Goal: Information Seeking & Learning: Learn about a topic

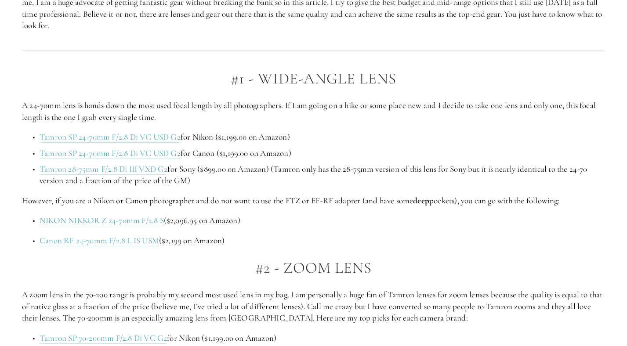
scroll to position [498, 0]
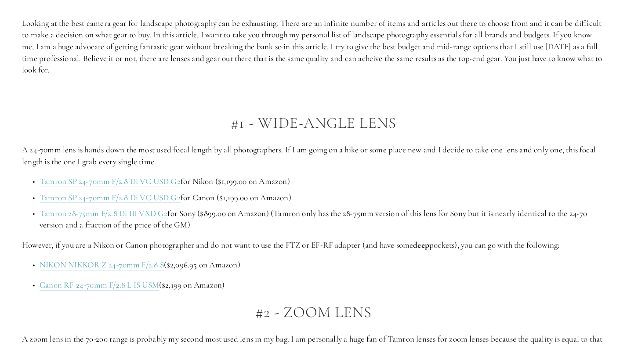
click at [279, 126] on h2 "#1 - Wide-Angle Lens" at bounding box center [313, 123] width 583 height 17
click at [328, 123] on h2 "#1 - Wide-Angle Lens" at bounding box center [313, 123] width 583 height 17
click at [369, 121] on h2 "#1 - Wide-Angle Lens" at bounding box center [313, 123] width 583 height 17
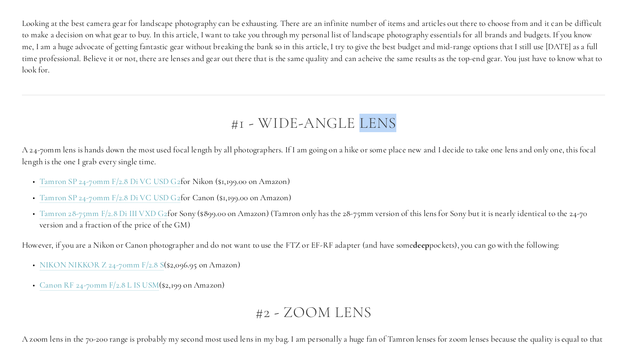
click at [369, 121] on h2 "#1 - Wide-Angle Lens" at bounding box center [313, 123] width 583 height 17
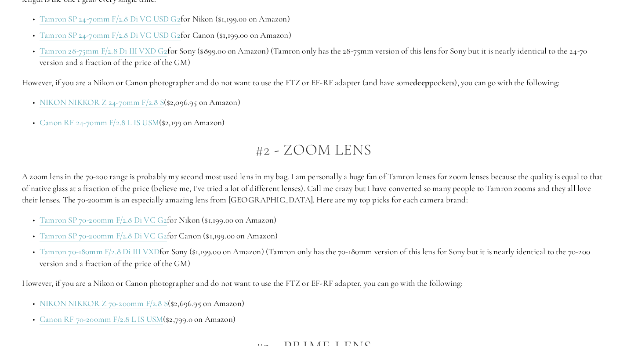
scroll to position [662, 0]
click at [297, 150] on h2 "#2 - Zoom Lens" at bounding box center [313, 148] width 583 height 17
click at [344, 154] on h2 "#2 - Zoom Lens" at bounding box center [313, 148] width 583 height 17
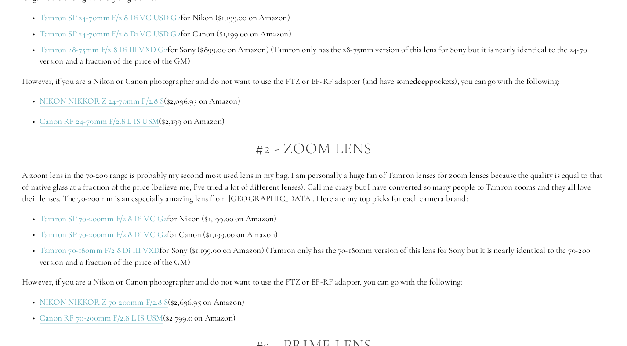
click at [263, 153] on h2 "#2 - Zoom Lens" at bounding box center [313, 148] width 583 height 17
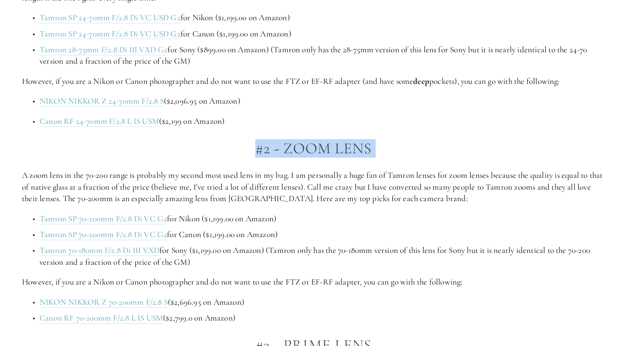
click at [336, 140] on h2 "#2 - Zoom Lens" at bounding box center [313, 148] width 583 height 17
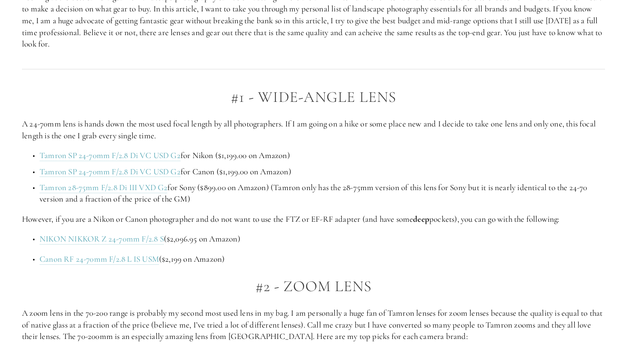
scroll to position [530, 0]
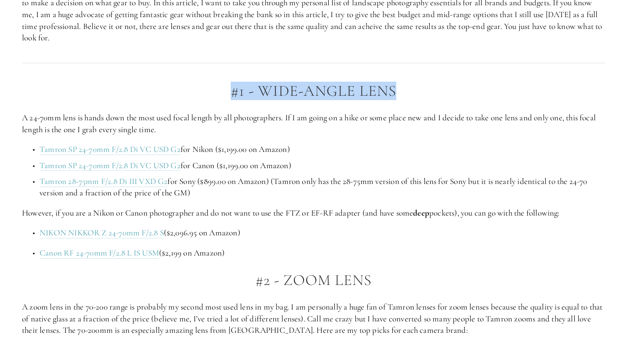
drag, startPoint x: 229, startPoint y: 93, endPoint x: 394, endPoint y: 98, distance: 164.4
click at [394, 98] on h2 "#1 - Wide-Angle Lens" at bounding box center [313, 91] width 583 height 17
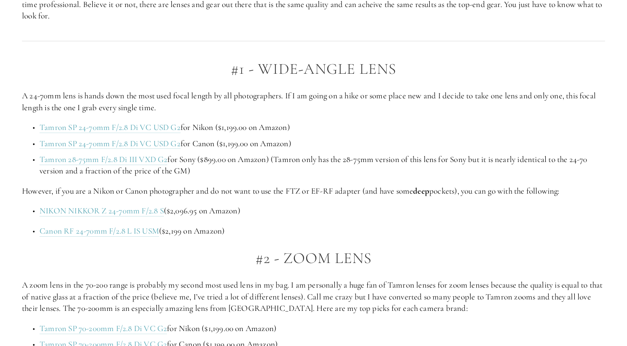
scroll to position [554, 0]
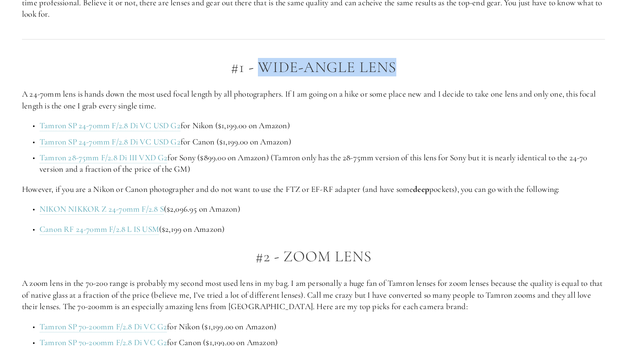
drag, startPoint x: 257, startPoint y: 69, endPoint x: 399, endPoint y: 69, distance: 141.5
click at [399, 69] on h2 "#1 - Wide-Angle Lens" at bounding box center [313, 67] width 583 height 17
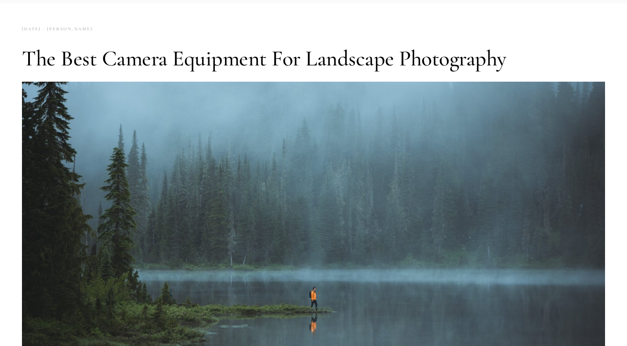
scroll to position [0, 0]
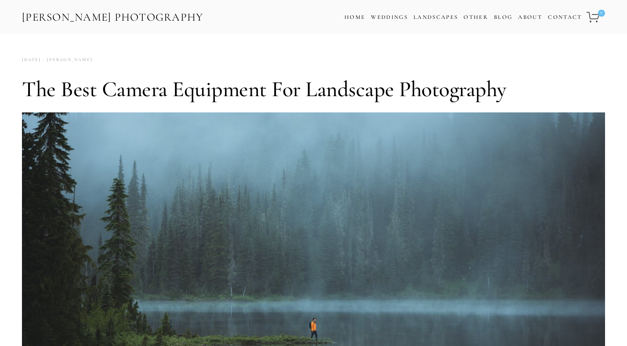
click at [341, 90] on h1 "The Best Camera Equipment for Landscape Photography" at bounding box center [313, 89] width 583 height 26
click at [280, 87] on h1 "The Best Camera Equipment for Landscape Photography" at bounding box center [313, 89] width 583 height 26
click at [229, 94] on h1 "The Best Camera Equipment for Landscape Photography" at bounding box center [313, 89] width 583 height 26
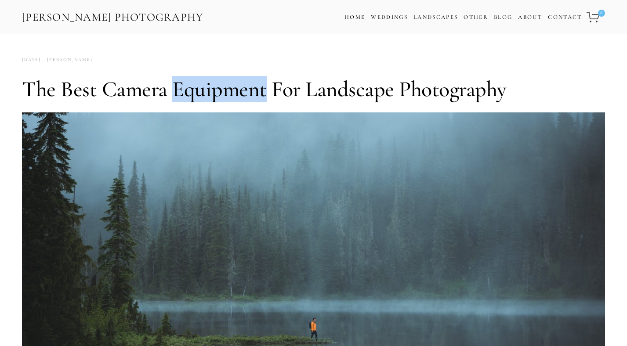
click at [229, 94] on h1 "The Best Camera Equipment for Landscape Photography" at bounding box center [313, 89] width 583 height 26
click at [136, 89] on h1 "The Best Camera Equipment for Landscape Photography" at bounding box center [313, 89] width 583 height 26
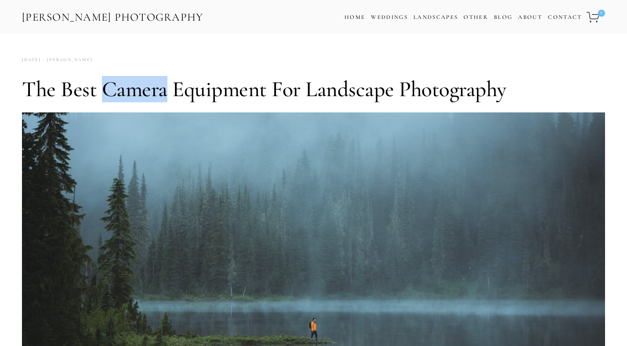
click at [136, 89] on h1 "The Best Camera Equipment for Landscape Photography" at bounding box center [313, 89] width 583 height 26
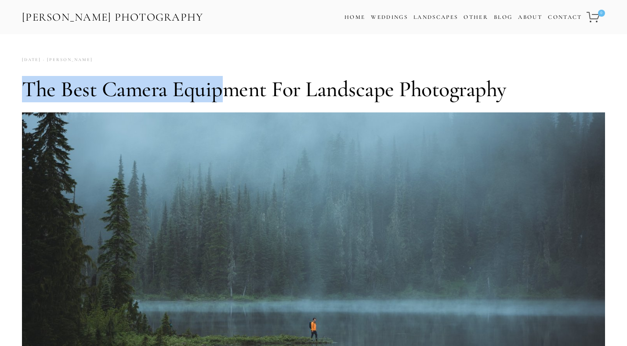
drag, startPoint x: 23, startPoint y: 81, endPoint x: 225, endPoint y: 86, distance: 202.6
click at [225, 86] on h1 "The Best Camera Equipment for Landscape Photography" at bounding box center [313, 89] width 583 height 26
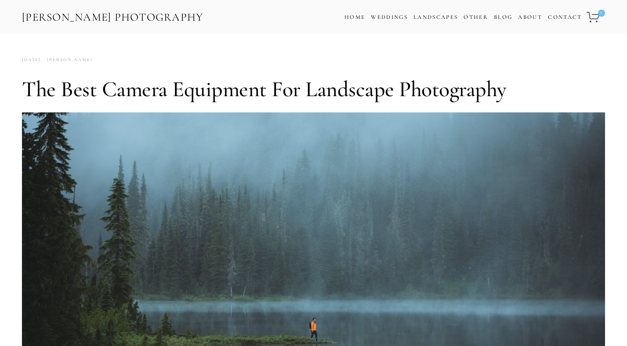
click at [225, 90] on h1 "The Best Camera Equipment for Landscape Photography" at bounding box center [313, 89] width 583 height 26
click at [133, 94] on h1 "The Best Camera Equipment for Landscape Photography" at bounding box center [313, 89] width 583 height 26
click at [73, 89] on h1 "The Best Camera Equipment for Landscape Photography" at bounding box center [313, 89] width 583 height 26
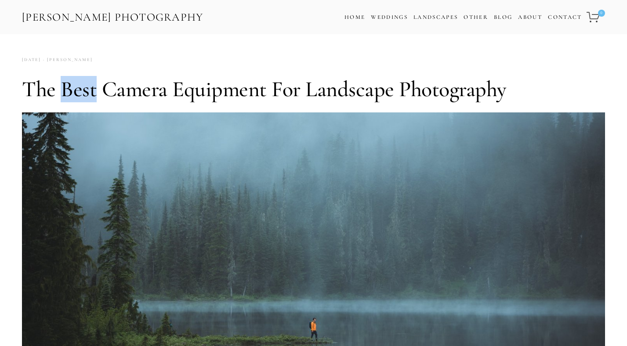
click at [73, 89] on h1 "The Best Camera Equipment for Landscape Photography" at bounding box center [313, 89] width 583 height 26
click at [37, 95] on h1 "The Best Camera Equipment for Landscape Photography" at bounding box center [313, 89] width 583 height 26
click at [243, 93] on h1 "The Best Camera Equipment for Landscape Photography" at bounding box center [313, 89] width 583 height 26
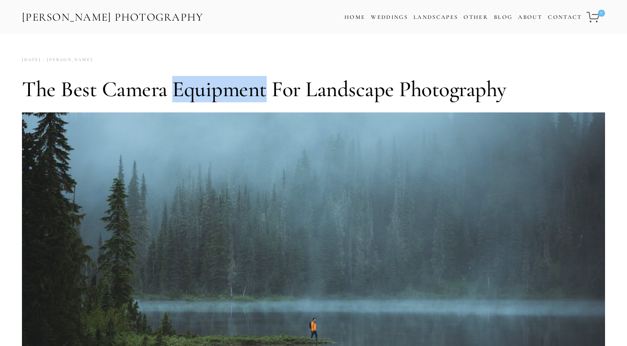
click at [243, 93] on h1 "The Best Camera Equipment for Landscape Photography" at bounding box center [313, 89] width 583 height 26
click at [243, 92] on h1 "The Best Camera Equipment for Landscape Photography" at bounding box center [313, 89] width 583 height 26
click at [283, 92] on h1 "The Best Camera Equipment for Landscape Photography" at bounding box center [313, 89] width 583 height 26
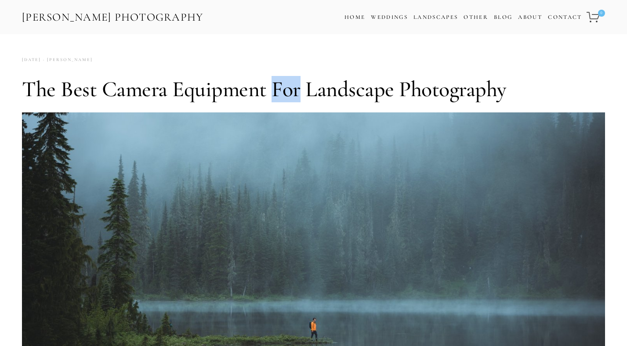
click at [283, 92] on h1 "The Best Camera Equipment for Landscape Photography" at bounding box center [313, 89] width 583 height 26
click at [341, 87] on h1 "The Best Camera Equipment for Landscape Photography" at bounding box center [313, 89] width 583 height 26
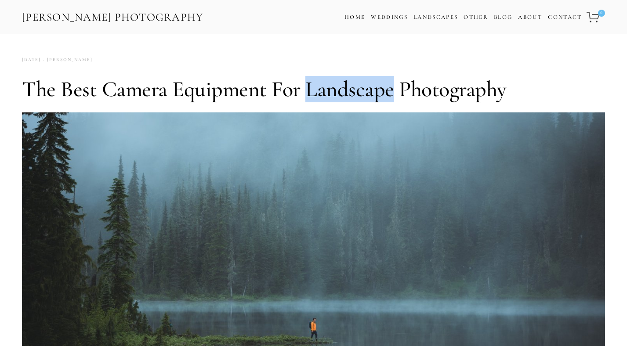
click at [341, 87] on h1 "The Best Camera Equipment for Landscape Photography" at bounding box center [313, 89] width 583 height 26
click at [417, 95] on h1 "The Best Camera Equipment for Landscape Photography" at bounding box center [313, 89] width 583 height 26
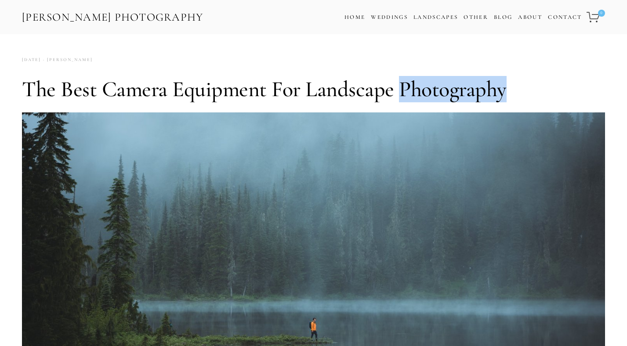
click at [417, 95] on h1 "The Best Camera Equipment for Landscape Photography" at bounding box center [313, 89] width 583 height 26
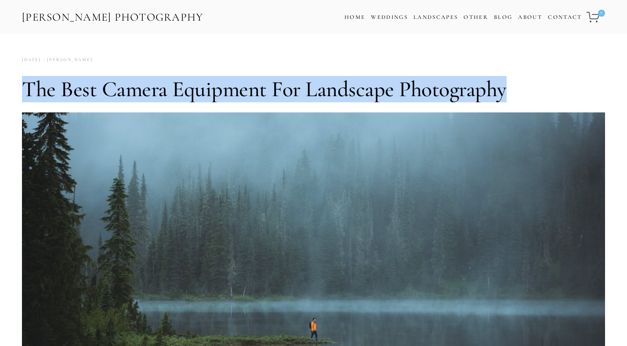
click at [417, 95] on h1 "The Best Camera Equipment for Landscape Photography" at bounding box center [313, 89] width 583 height 26
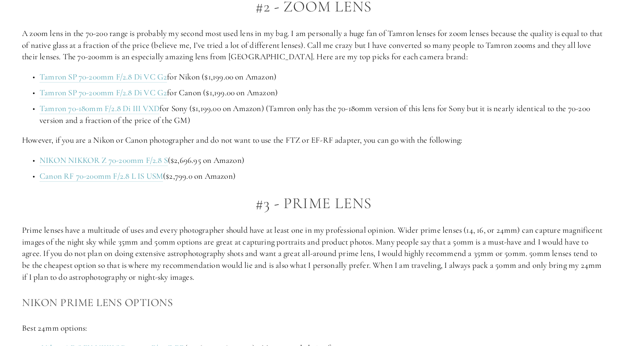
scroll to position [804, 0]
drag, startPoint x: 198, startPoint y: 110, endPoint x: 265, endPoint y: 104, distance: 67.0
click at [265, 104] on p "Tamron 70-180mm F/2.8 Di III VXD for Sony ($1,199.00 on Amazon) (Tamron only ha…" at bounding box center [322, 114] width 565 height 23
